Goal: Task Accomplishment & Management: Use online tool/utility

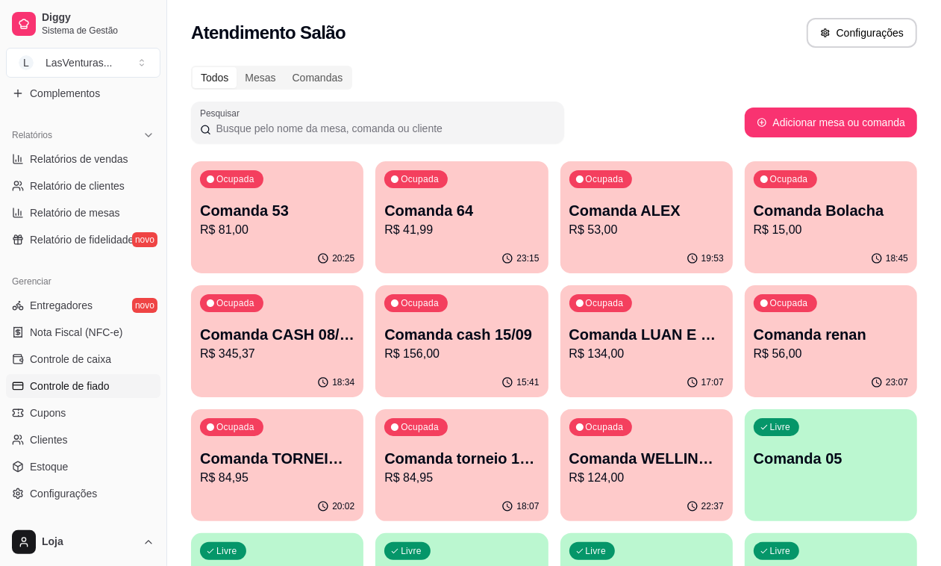
scroll to position [466, 0]
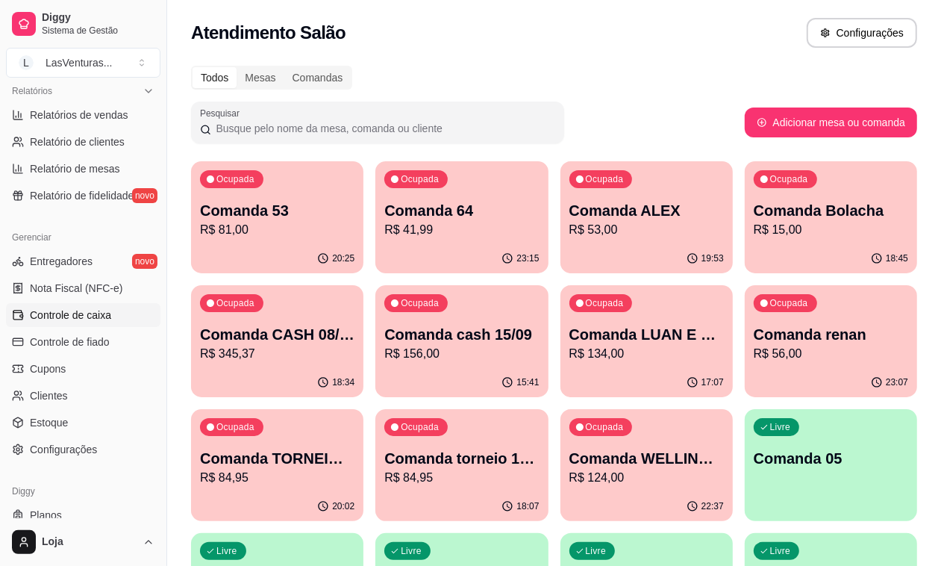
click at [76, 319] on span "Controle de caixa" at bounding box center [70, 314] width 81 height 15
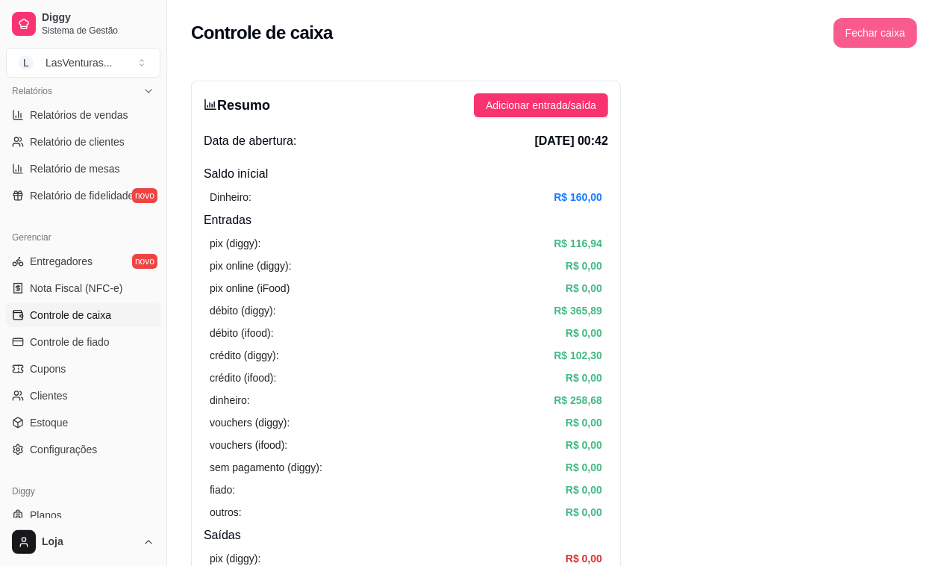
click at [888, 36] on button "Fechar caixa" at bounding box center [876, 33] width 84 height 30
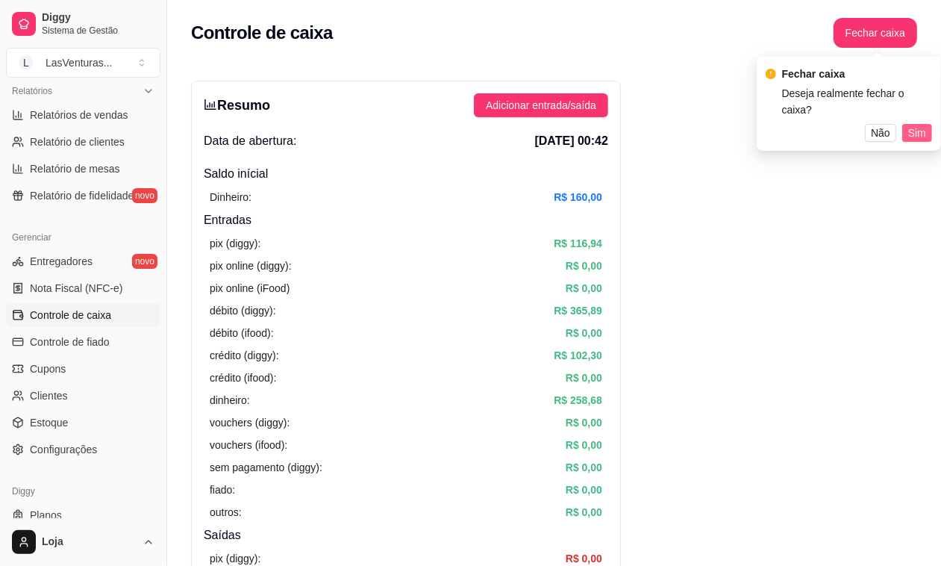
click at [914, 125] on span "Sim" at bounding box center [917, 133] width 18 height 16
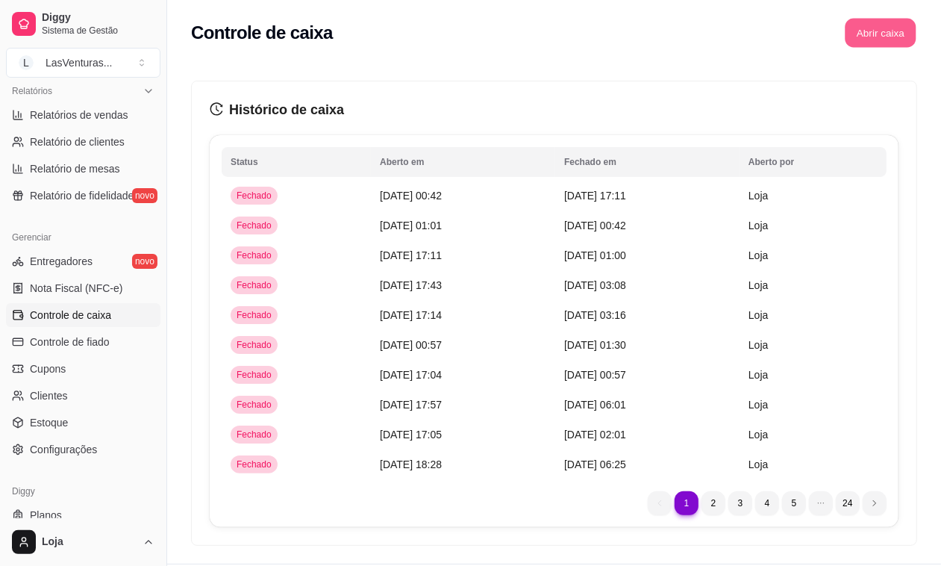
click at [868, 38] on button "Abrir caixa" at bounding box center [880, 33] width 71 height 29
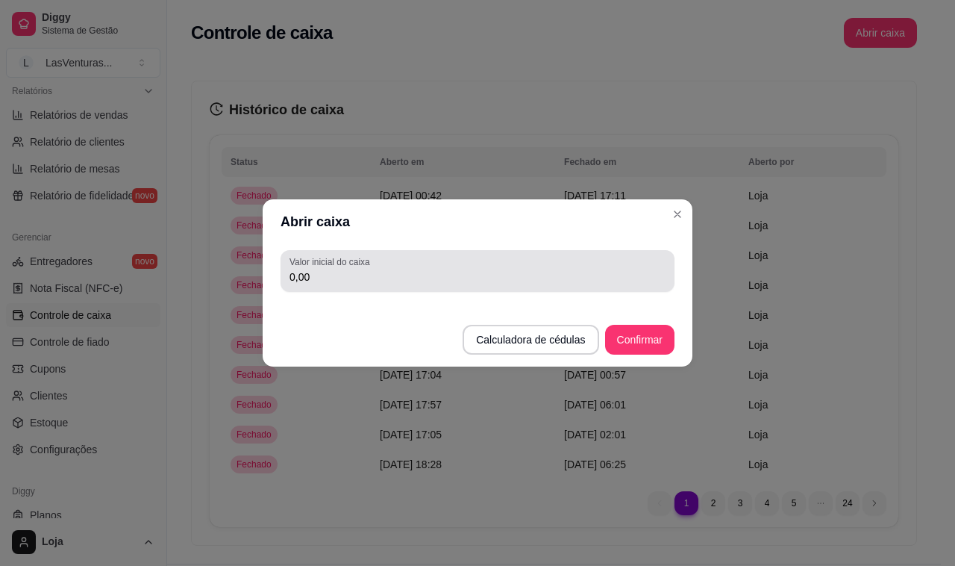
click at [576, 281] on input "0,00" at bounding box center [478, 276] width 376 height 15
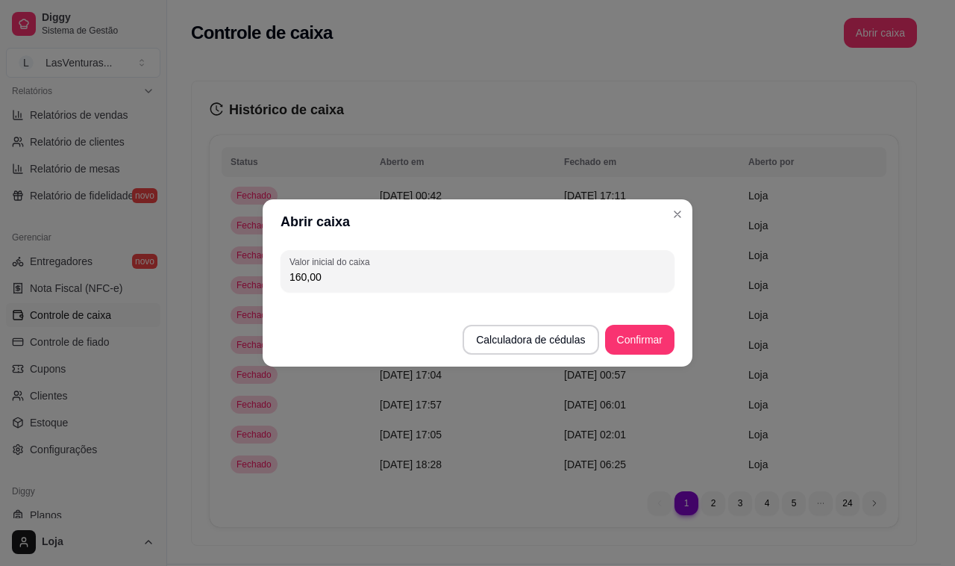
type input "160,00"
click at [643, 343] on button "Confirmar" at bounding box center [639, 340] width 69 height 30
click at [643, 343] on footer "Calculadora de cédulas Confirmar" at bounding box center [478, 332] width 430 height 69
